Goal: Understand process/instructions: Learn how to perform a task or action

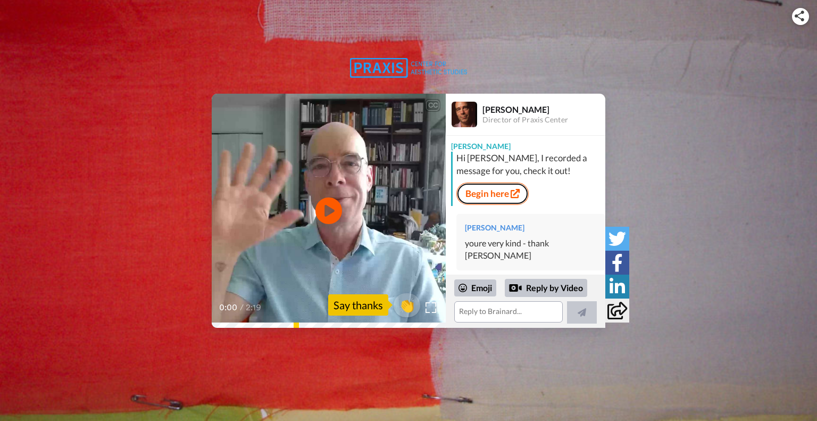
click at [490, 190] on link "Begin here" at bounding box center [492, 193] width 72 height 22
click at [487, 190] on link "Begin here" at bounding box center [492, 193] width 72 height 22
click at [493, 190] on link "Begin here" at bounding box center [492, 193] width 72 height 22
